Goal: Communication & Community: Ask a question

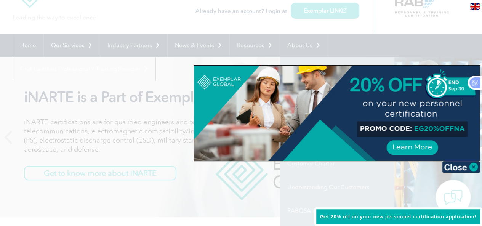
scroll to position [76, 0]
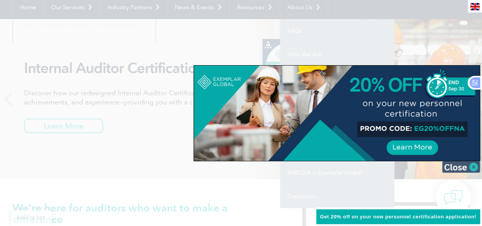
click at [463, 168] on img at bounding box center [461, 166] width 38 height 11
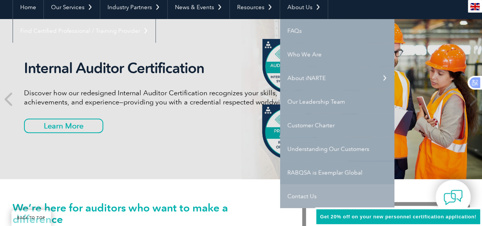
click at [305, 196] on link "Contact Us" at bounding box center [337, 197] width 114 height 24
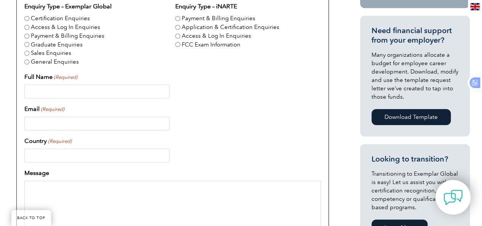
scroll to position [267, 0]
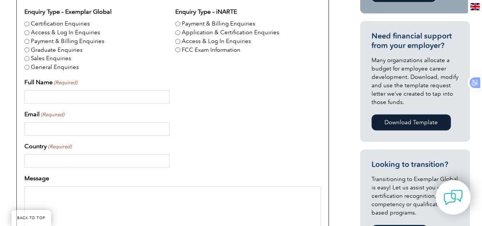
click at [101, 97] on input "Full Name (Required)" at bounding box center [96, 97] width 145 height 14
type input "Pitalin Jarit"
click at [75, 128] on input "Email (Required)" at bounding box center [96, 129] width 145 height 14
type input "nesuscertification@gmail.com"
click at [98, 160] on input "Country (Required)" at bounding box center [96, 161] width 145 height 14
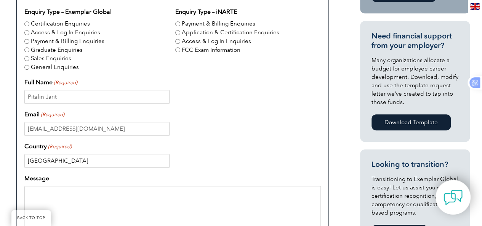
type input "Malaysia"
click at [42, 195] on textarea "Message" at bounding box center [172, 222] width 297 height 73
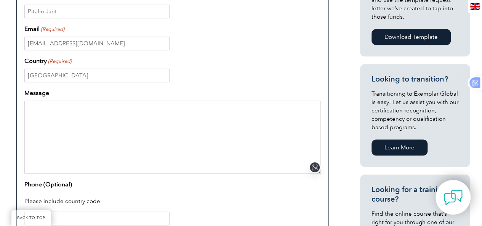
scroll to position [343, 0]
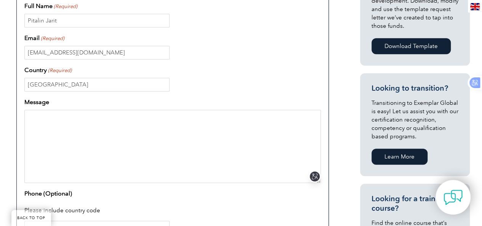
paste textarea "I have recently attended the IMS Certified Lead Auditor Training (40 hours) org…"
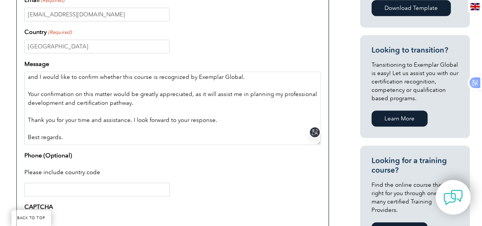
scroll to position [419, 0]
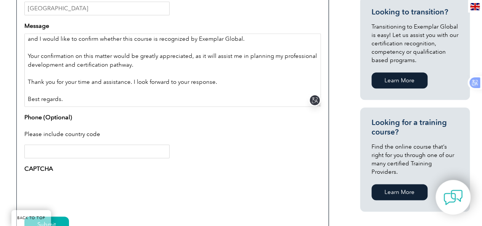
type textarea "I have recently attended the IMS Certified Lead Auditor Training (40 hours) org…"
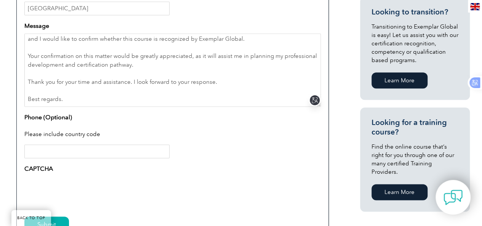
click at [135, 151] on input "Phone (Optional)" at bounding box center [96, 151] width 145 height 14
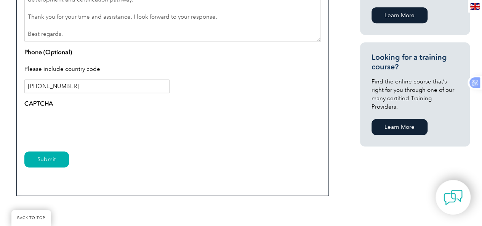
scroll to position [534, 0]
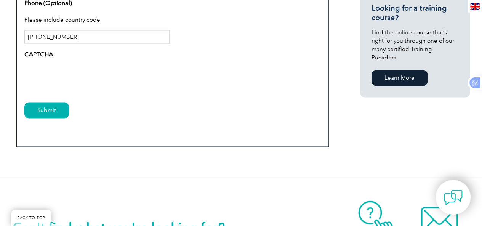
type input "+6012 856 6573"
click at [42, 109] on input "Submit" at bounding box center [46, 110] width 45 height 16
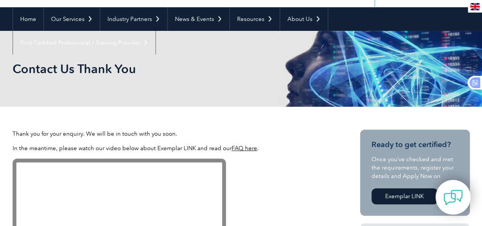
scroll to position [38, 0]
